Goal: Obtain resource: Obtain resource

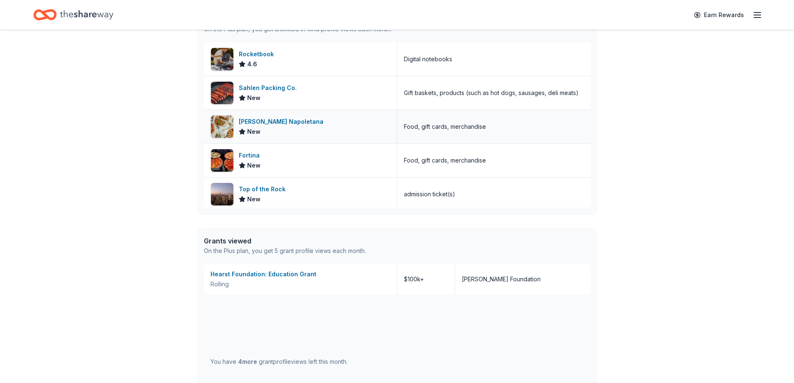
scroll to position [375, 0]
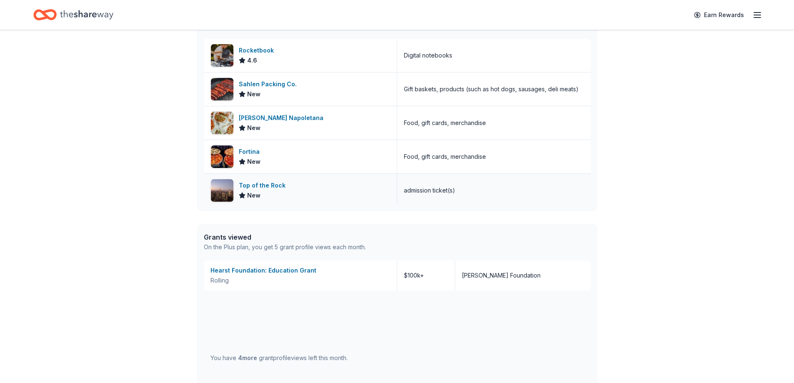
click at [429, 188] on div "admission ticket(s)" at bounding box center [429, 191] width 51 height 10
click at [253, 185] on div "Top of the Rock" at bounding box center [264, 186] width 50 height 10
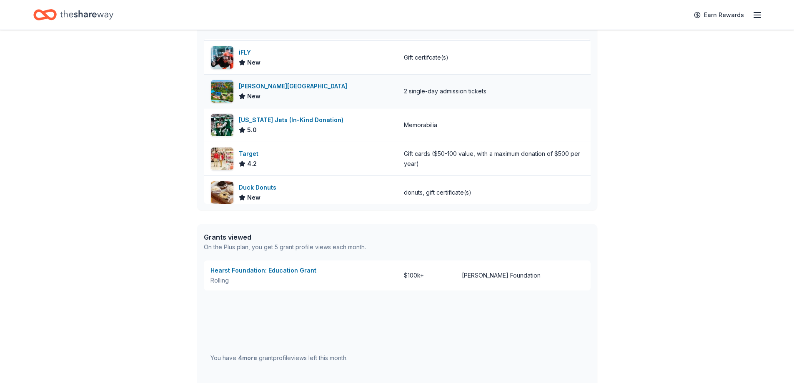
scroll to position [209, 0]
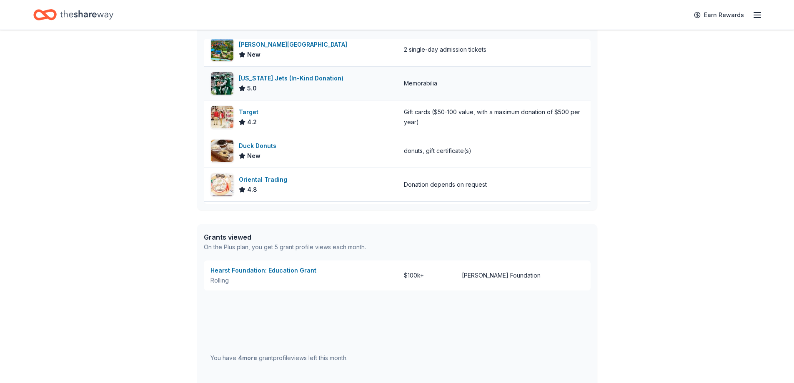
click at [307, 73] on div "New York Jets (In-Kind Donation) 5.0" at bounding box center [301, 83] width 194 height 33
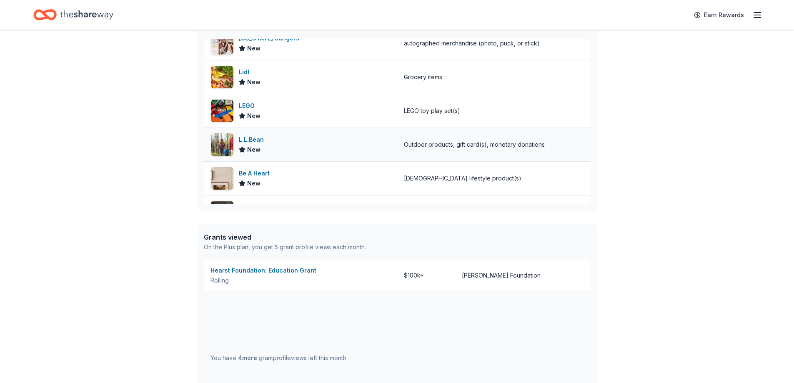
scroll to position [1092, 0]
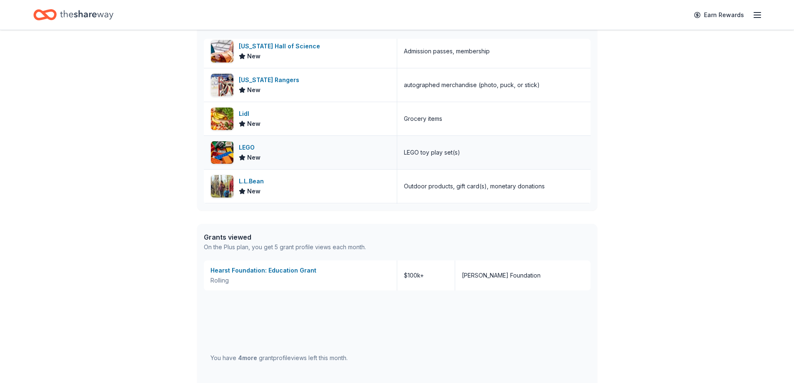
click at [437, 151] on div "LEGO toy play set(s)" at bounding box center [432, 153] width 56 height 10
click at [294, 157] on div "LEGO New" at bounding box center [301, 152] width 194 height 33
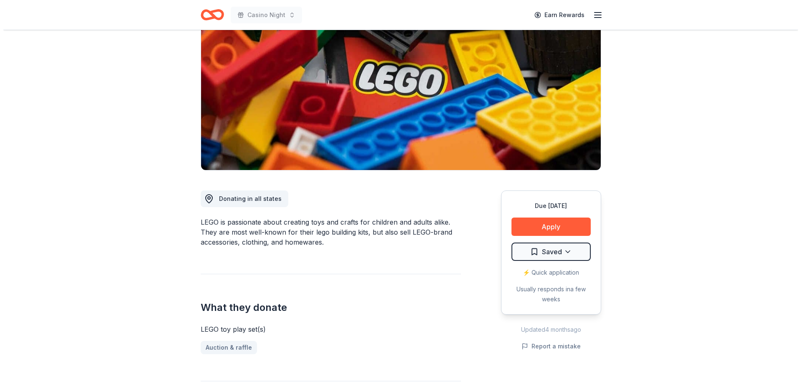
scroll to position [83, 0]
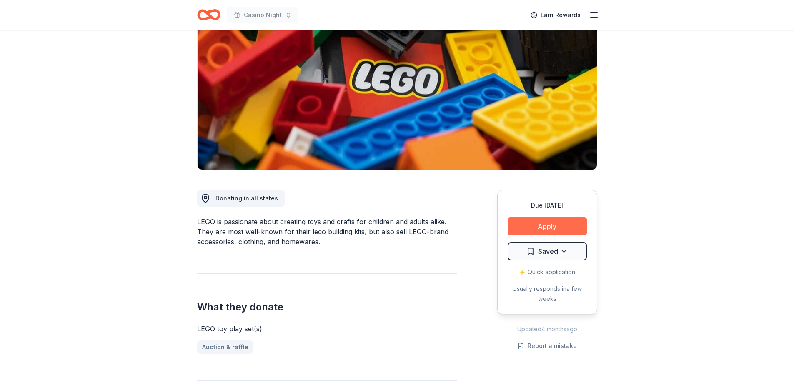
click at [558, 223] on button "Apply" at bounding box center [547, 226] width 79 height 18
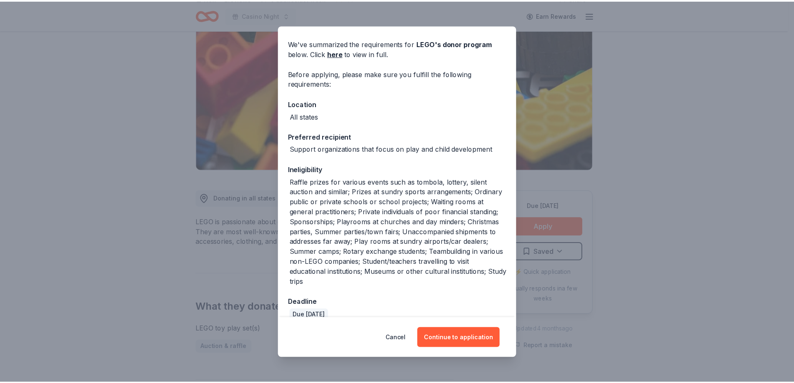
scroll to position [40, 0]
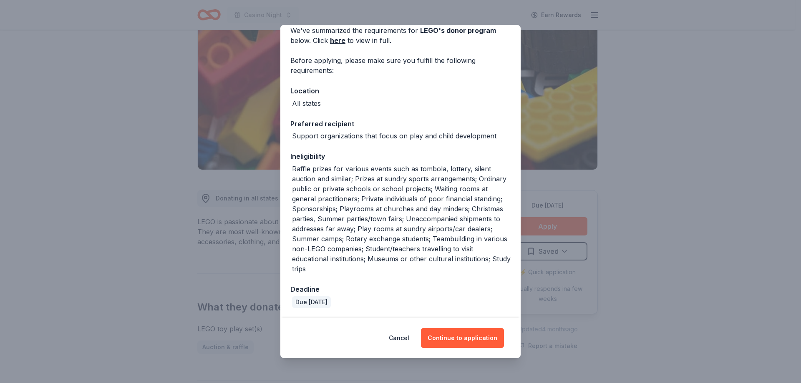
click at [635, 93] on div "Donor Program Requirements We've summarized the requirements for LEGO 's donor …" at bounding box center [400, 191] width 801 height 383
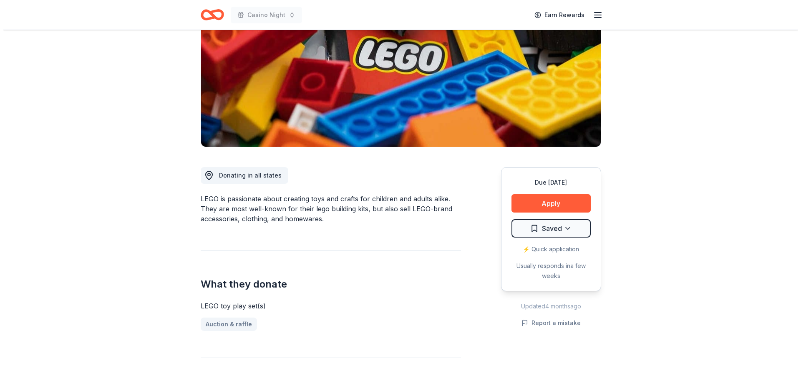
scroll to position [125, 0]
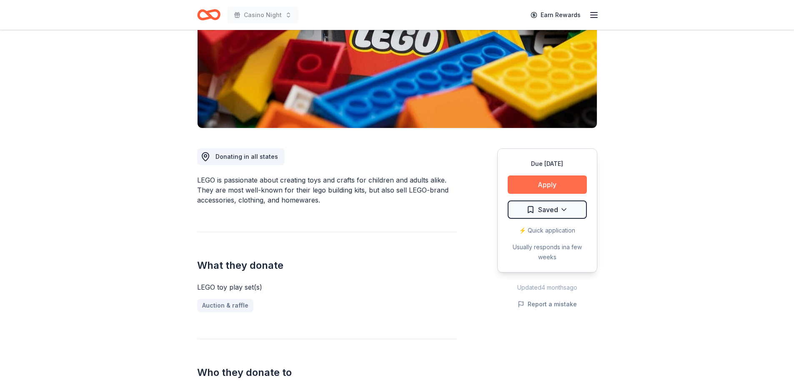
click at [533, 181] on button "Apply" at bounding box center [547, 185] width 79 height 18
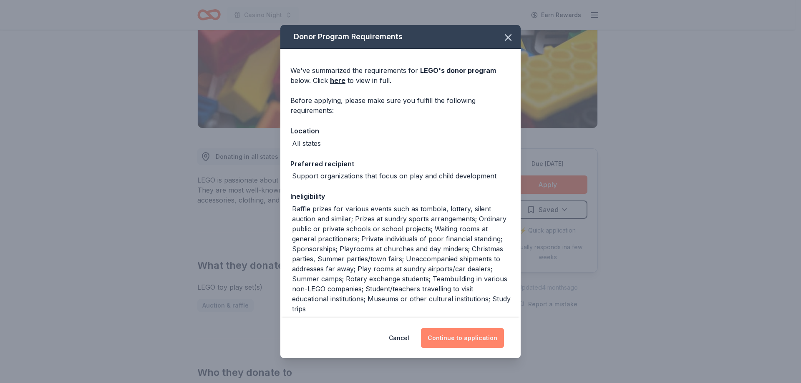
click at [453, 336] on button "Continue to application" at bounding box center [462, 338] width 83 height 20
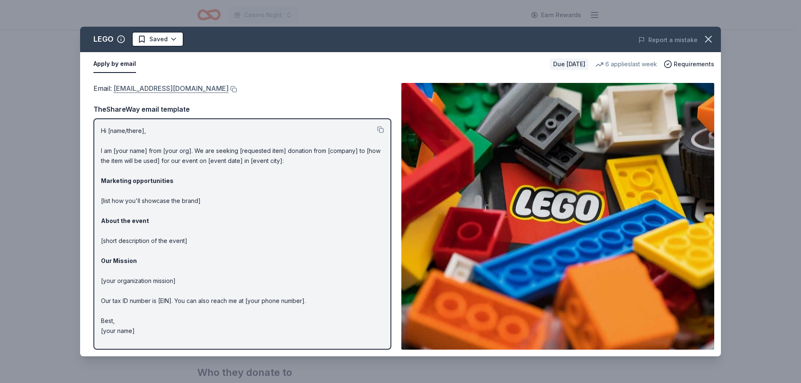
click at [141, 88] on link "[EMAIL_ADDRESS][DOMAIN_NAME]" at bounding box center [170, 88] width 115 height 11
